Goal: Task Accomplishment & Management: Manage account settings

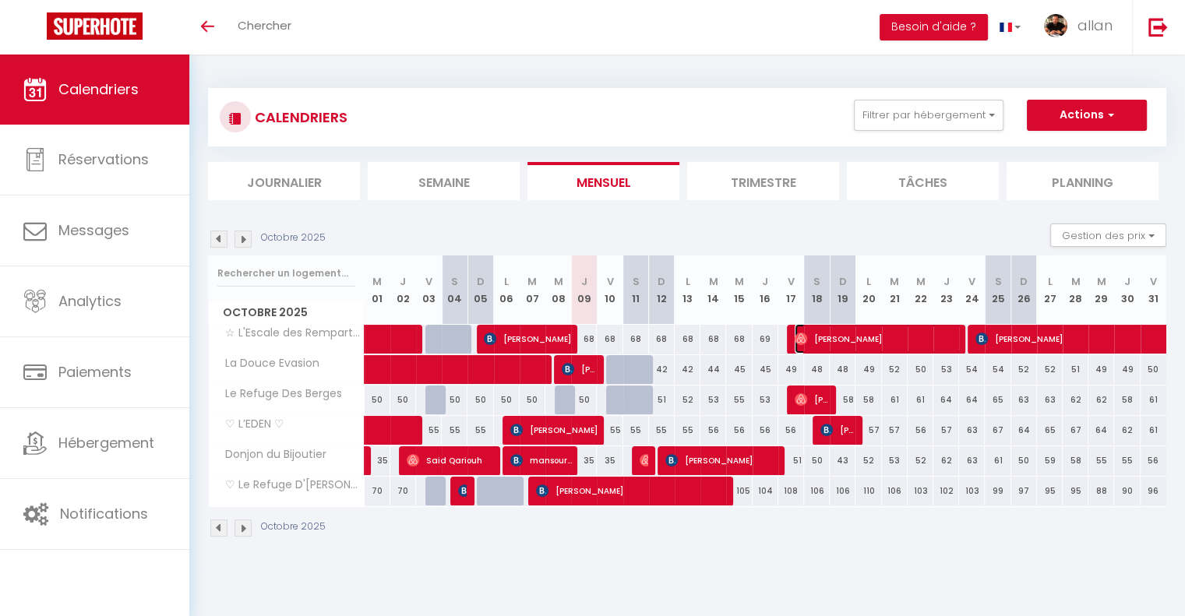
click at [803, 336] on img at bounding box center [801, 339] width 12 height 12
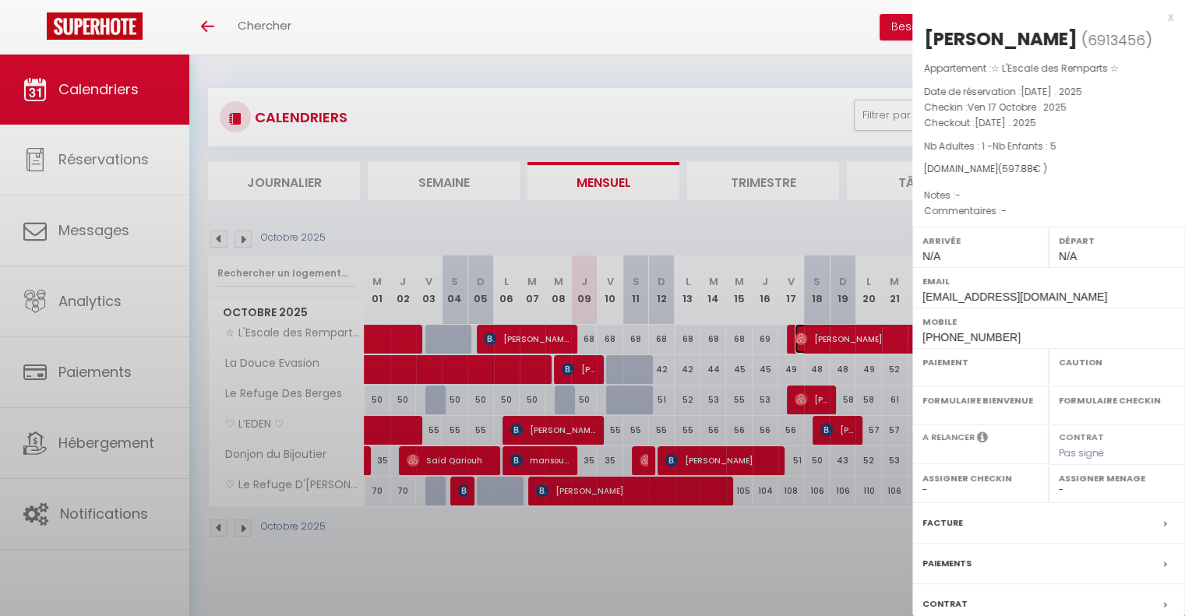
select select "OK"
select select "0"
select select "1"
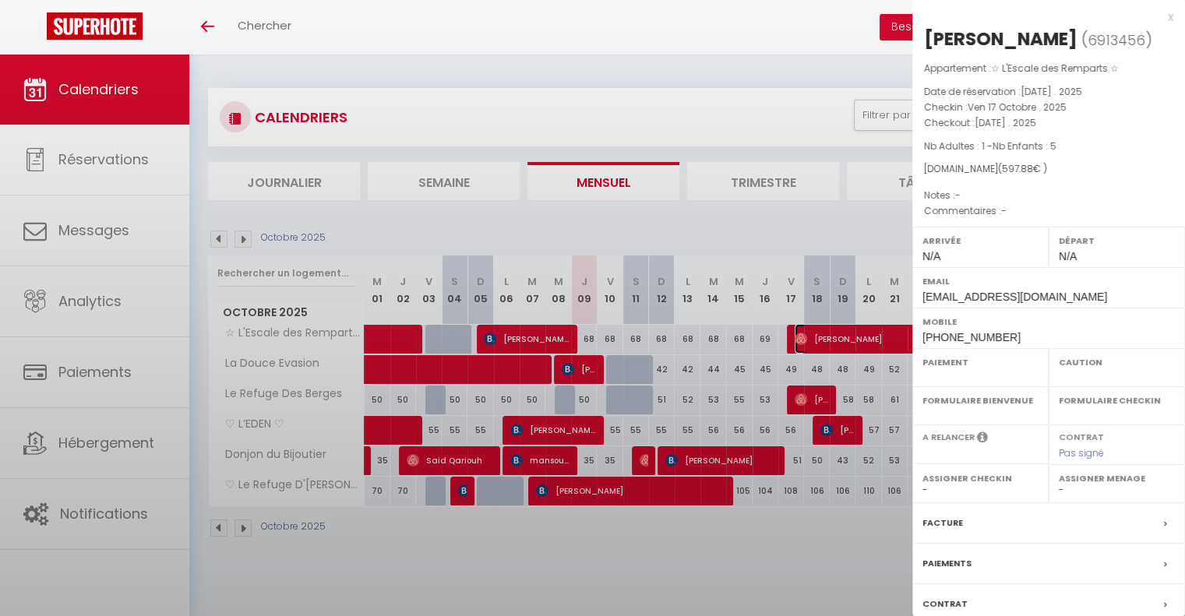
select select
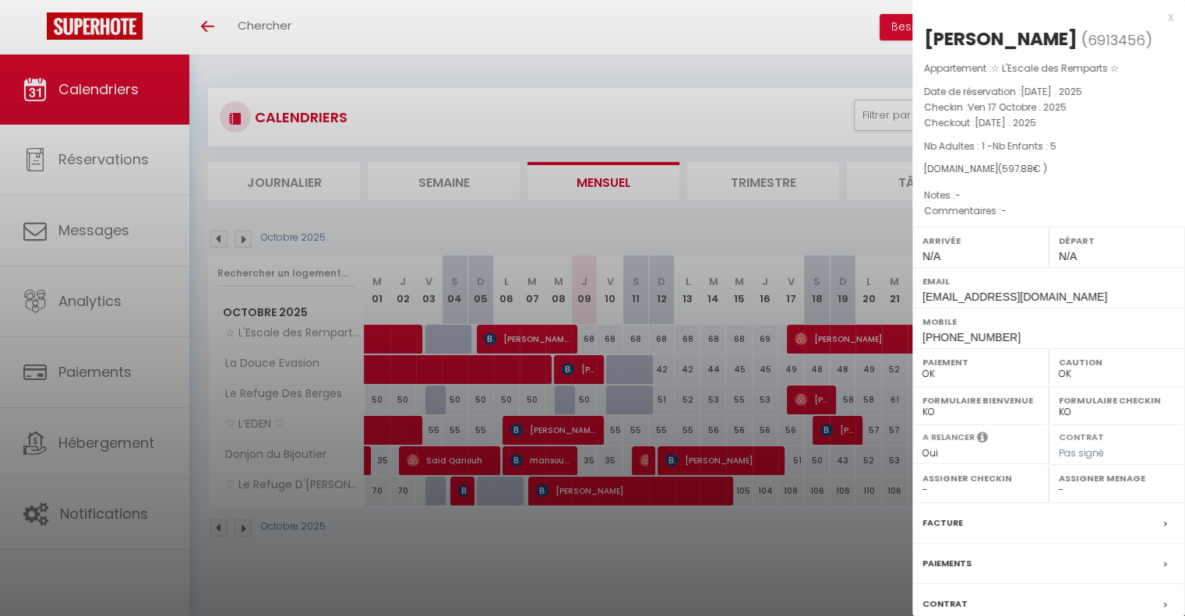
click at [771, 546] on div at bounding box center [592, 308] width 1185 height 616
